Goal: Information Seeking & Learning: Check status

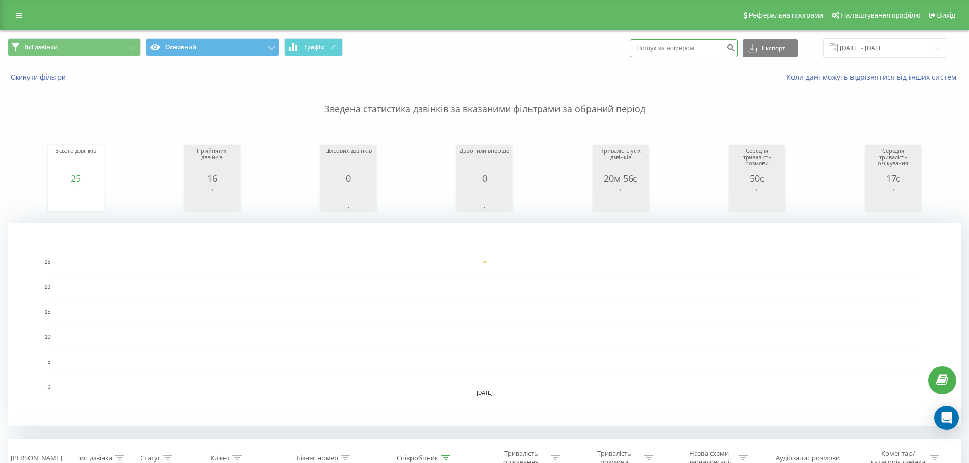
click at [667, 43] on input at bounding box center [684, 48] width 108 height 18
paste input "380951500840"
type input "380951500840"
click at [737, 43] on button "submit" at bounding box center [731, 48] width 14 height 18
